Goal: Find contact information: Find contact information

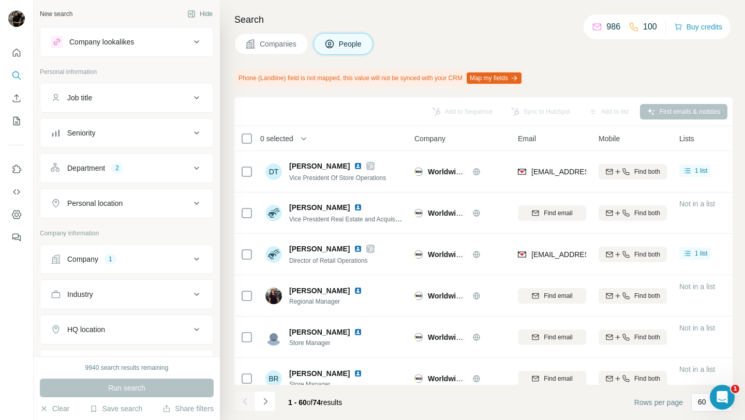
click at [195, 168] on icon at bounding box center [196, 168] width 12 height 12
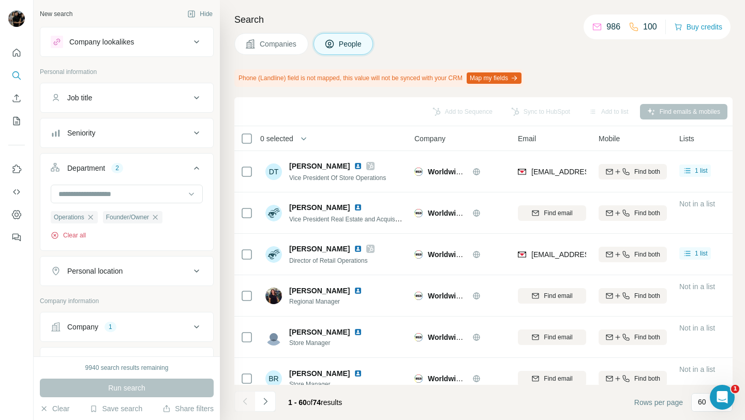
click at [72, 236] on button "Clear all" at bounding box center [68, 235] width 35 height 9
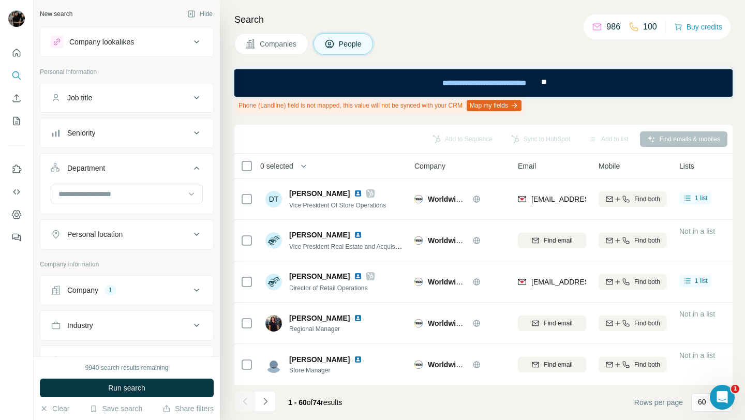
click at [193, 289] on icon at bounding box center [196, 290] width 12 height 12
click at [138, 356] on icon "button" at bounding box center [135, 358] width 5 height 5
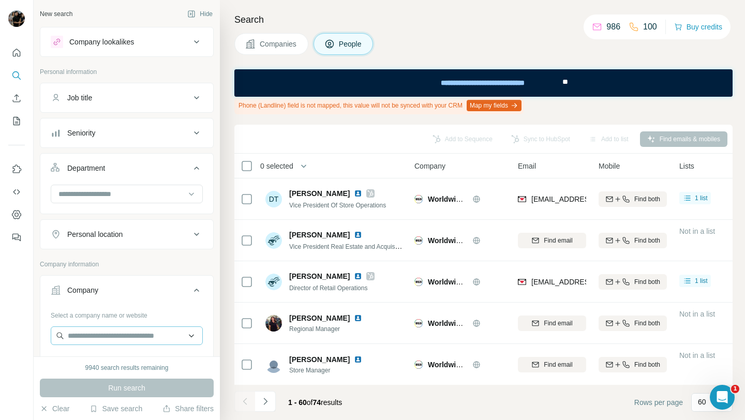
scroll to position [96, 0]
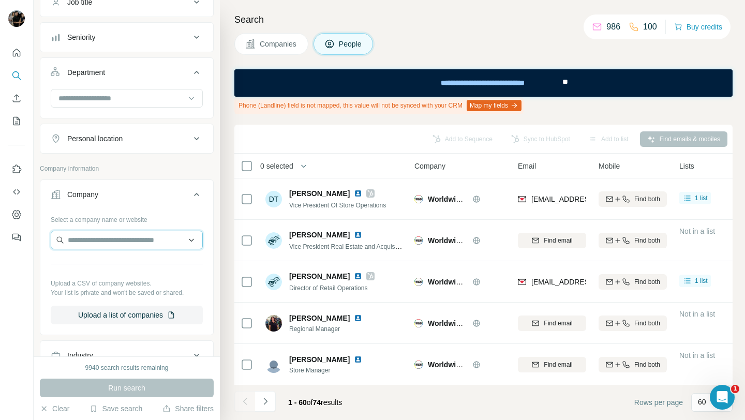
click at [140, 241] on input "text" at bounding box center [127, 240] width 152 height 19
paste input "**********"
type input "**********"
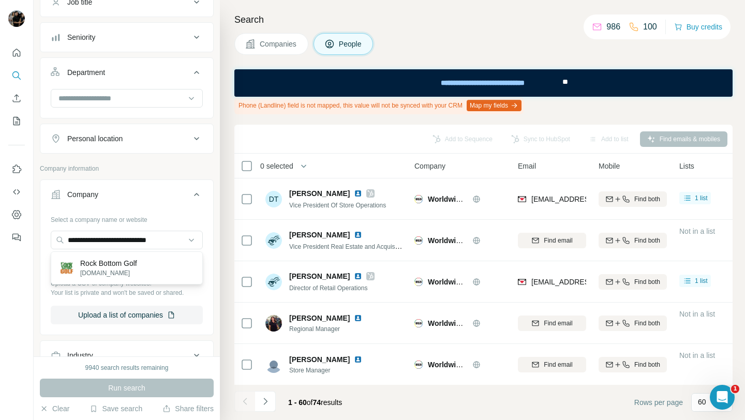
click at [148, 265] on div "Rock Bottom Golf [DOMAIN_NAME]" at bounding box center [126, 268] width 147 height 28
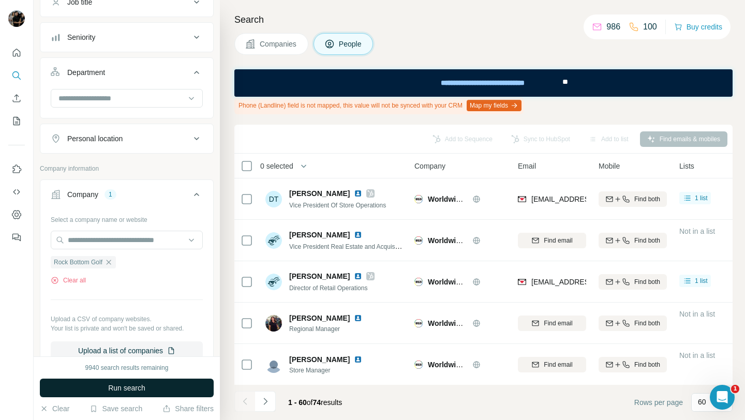
click at [158, 389] on button "Run search" at bounding box center [127, 388] width 174 height 19
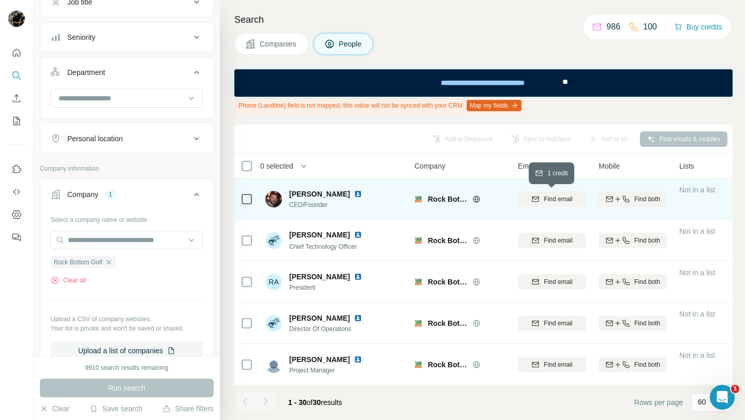
click at [543, 204] on button "Find email" at bounding box center [552, 200] width 68 height 16
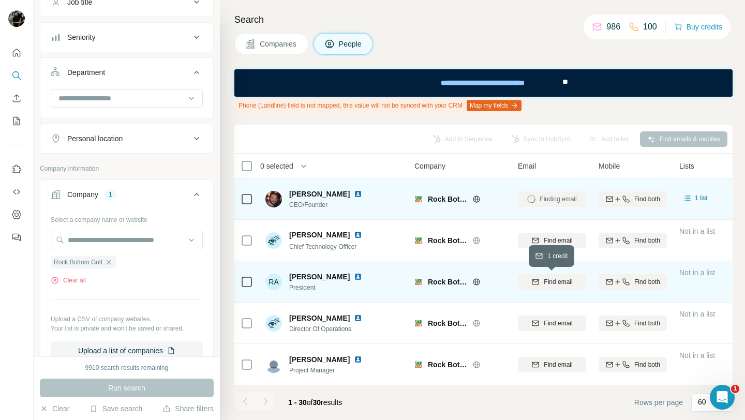
click at [549, 281] on span "Find email" at bounding box center [558, 281] width 28 height 9
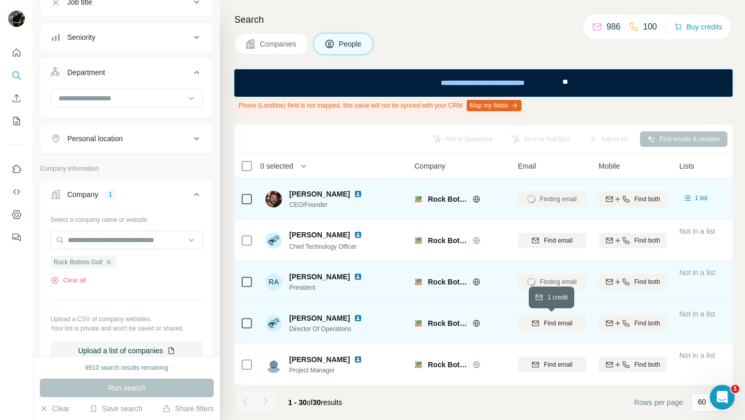
click at [551, 324] on span "Find email" at bounding box center [558, 323] width 28 height 9
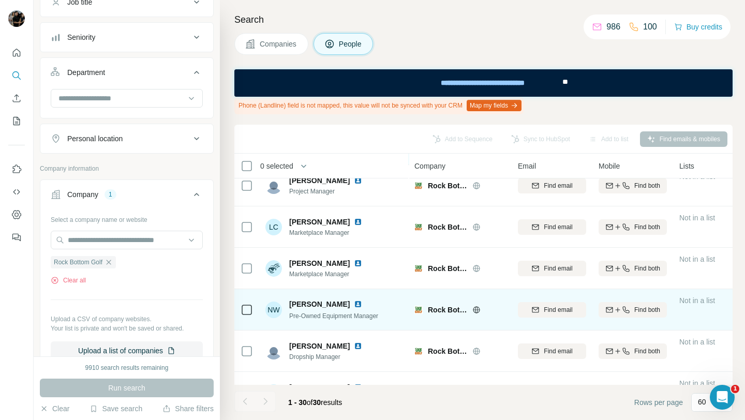
scroll to position [232, 0]
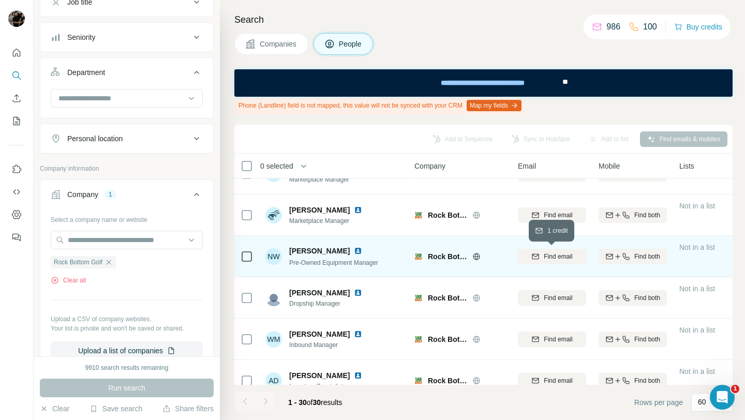
click at [557, 251] on button "Find email" at bounding box center [552, 257] width 68 height 16
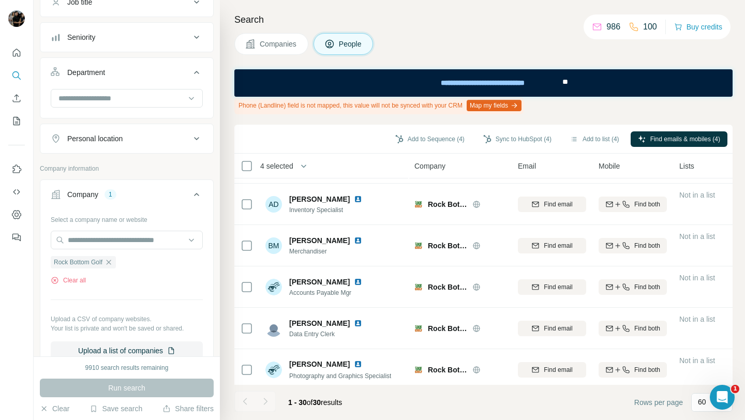
scroll to position [1036, 0]
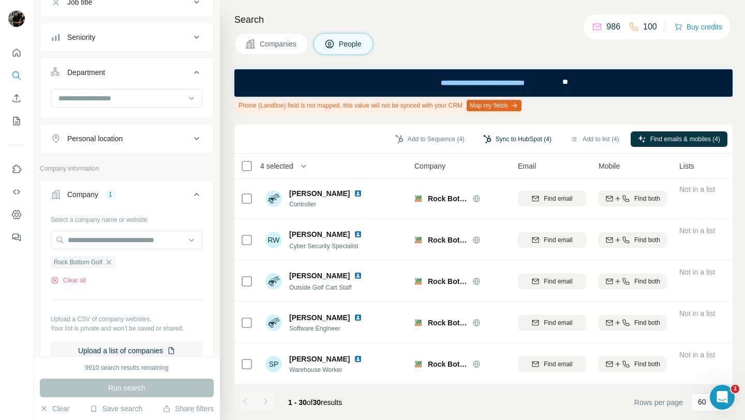
click at [529, 138] on button "Sync to HubSpot (4)" at bounding box center [517, 139] width 83 height 16
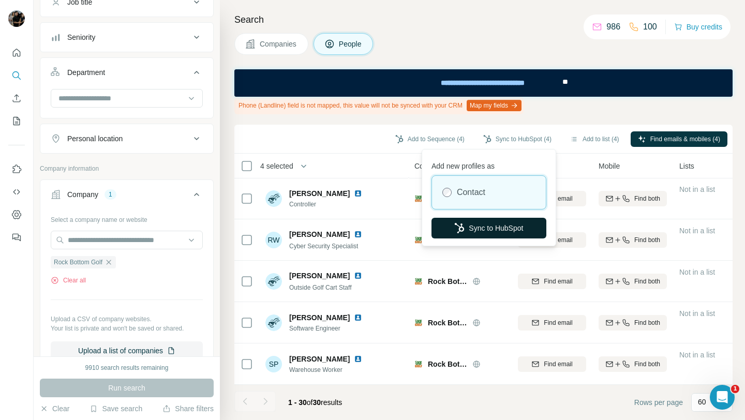
click at [503, 226] on button "Sync to HubSpot" at bounding box center [489, 228] width 115 height 21
